Goal: Task Accomplishment & Management: Manage account settings

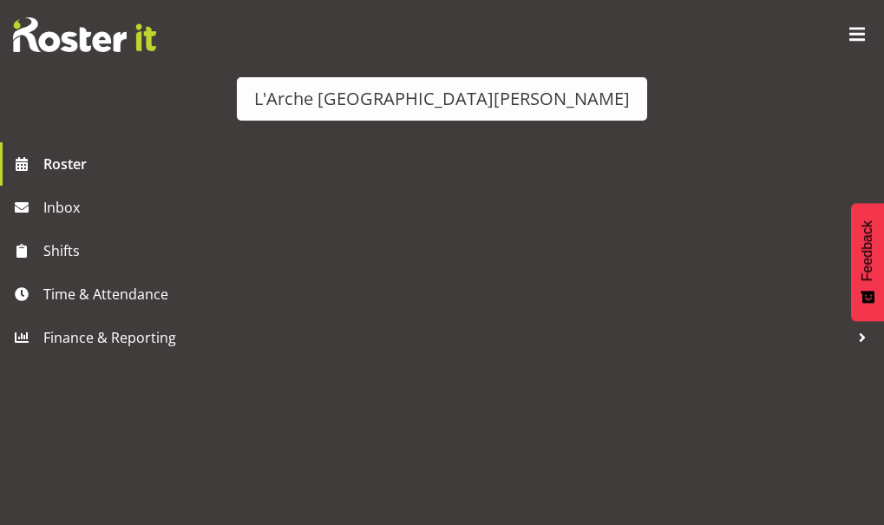
click at [831, 133] on span "button" at bounding box center [838, 144] width 23 height 23
click at [621, 372] on select "Staff Role Shift - Horizontal Shift - Vertical Staff - Location" at bounding box center [443, 352] width 358 height 42
select select "shiftH"
click at [619, 372] on select "Staff Role Shift - Horizontal Shift - Vertical Staff - Location" at bounding box center [443, 352] width 358 height 42
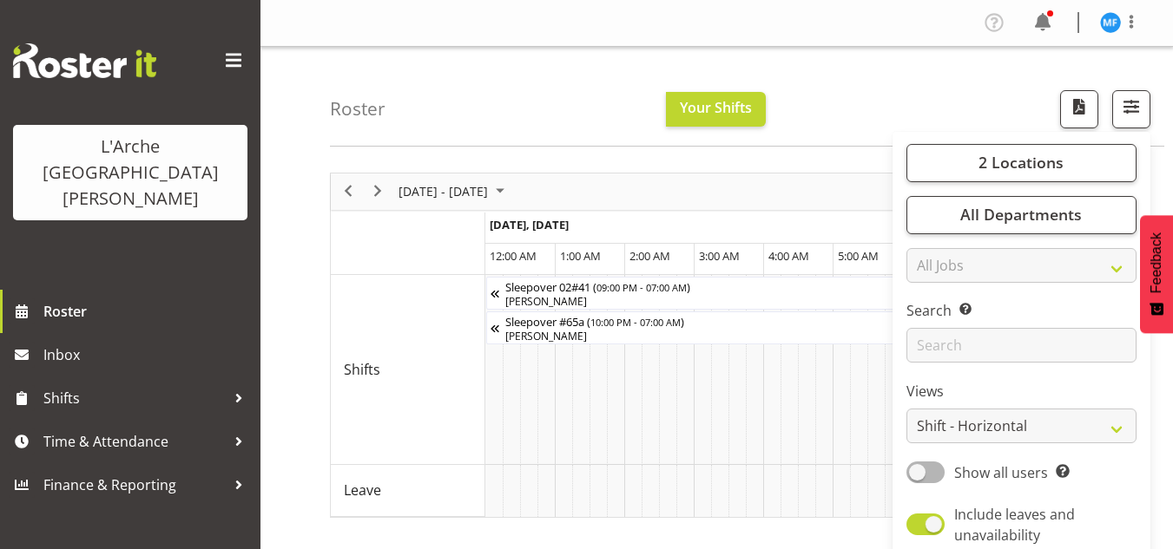
click at [884, 89] on div "Roster Your Shifts 2 Locations Clear 20 30 41 5 56b 65a 73 Art and Music [GEOGR…" at bounding box center [747, 97] width 834 height 100
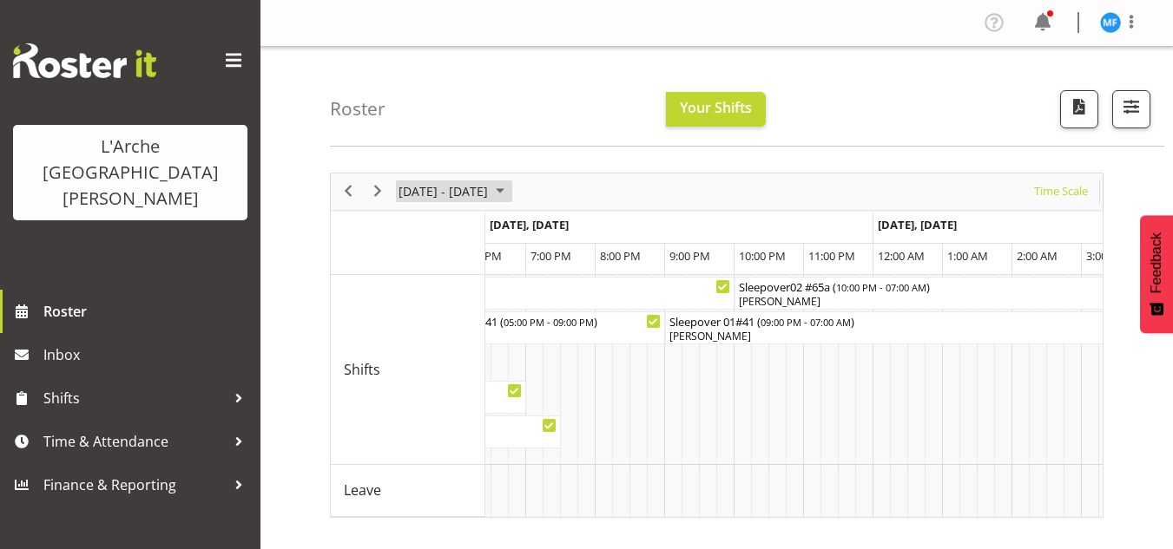
click at [438, 194] on span "[DATE] - [DATE]" at bounding box center [443, 192] width 93 height 22
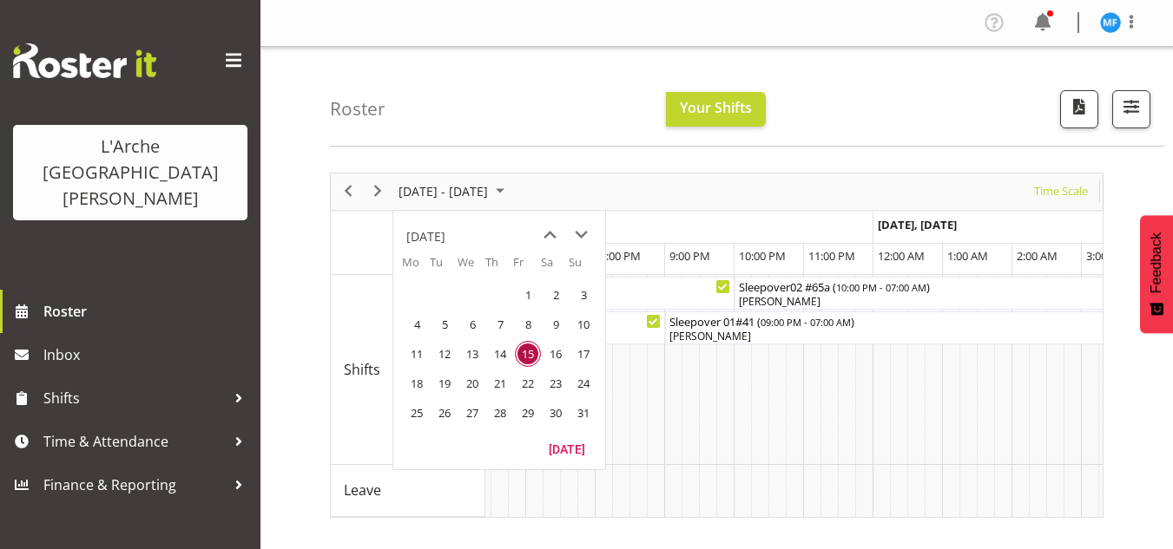
click at [527, 359] on span "15" at bounding box center [528, 354] width 26 height 26
click at [555, 355] on span "16" at bounding box center [555, 354] width 26 height 26
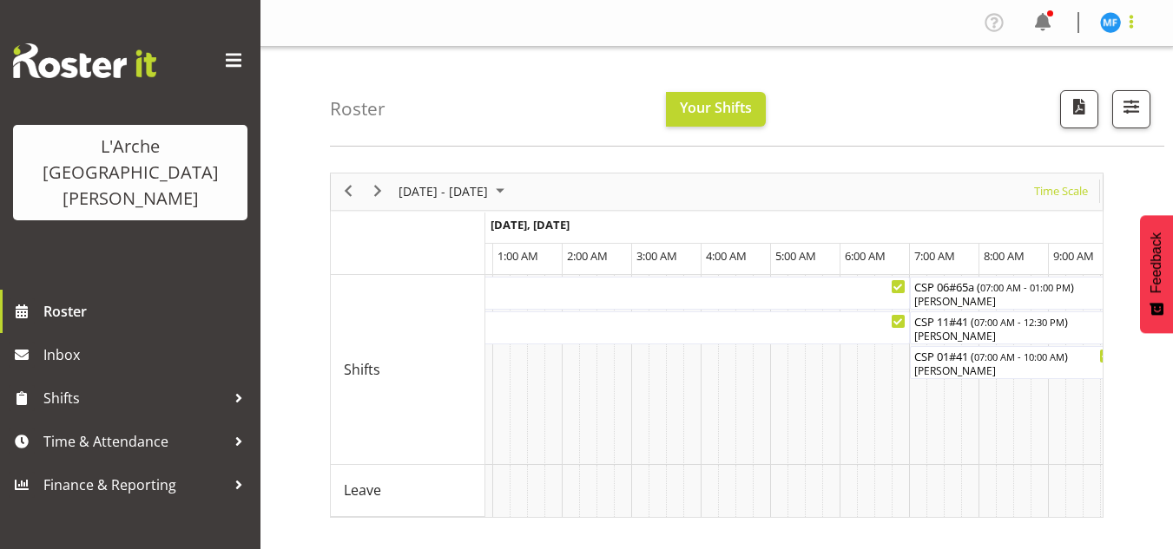
click at [884, 19] on span at bounding box center [1130, 21] width 21 height 21
click at [884, 89] on link "Log Out" at bounding box center [1058, 91] width 167 height 31
